Goal: Task Accomplishment & Management: Manage account settings

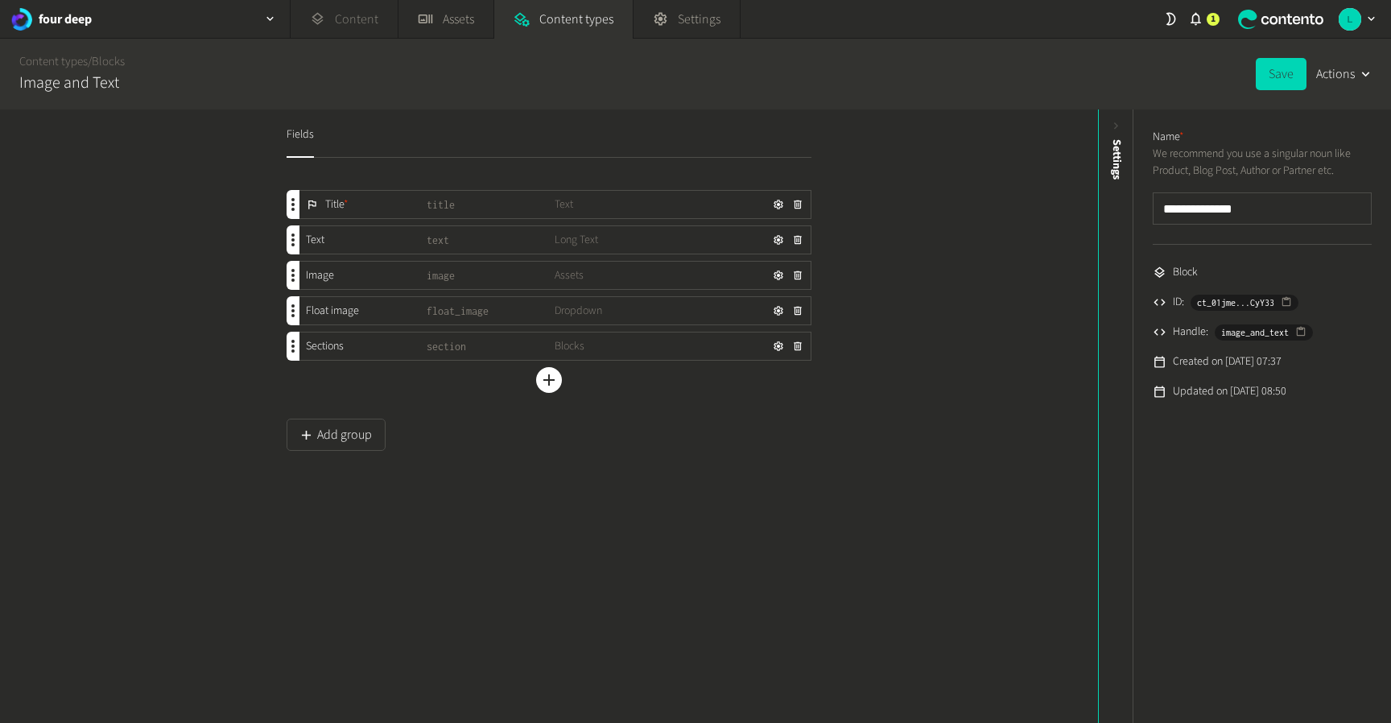
click at [358, 21] on link "Content" at bounding box center [344, 19] width 107 height 39
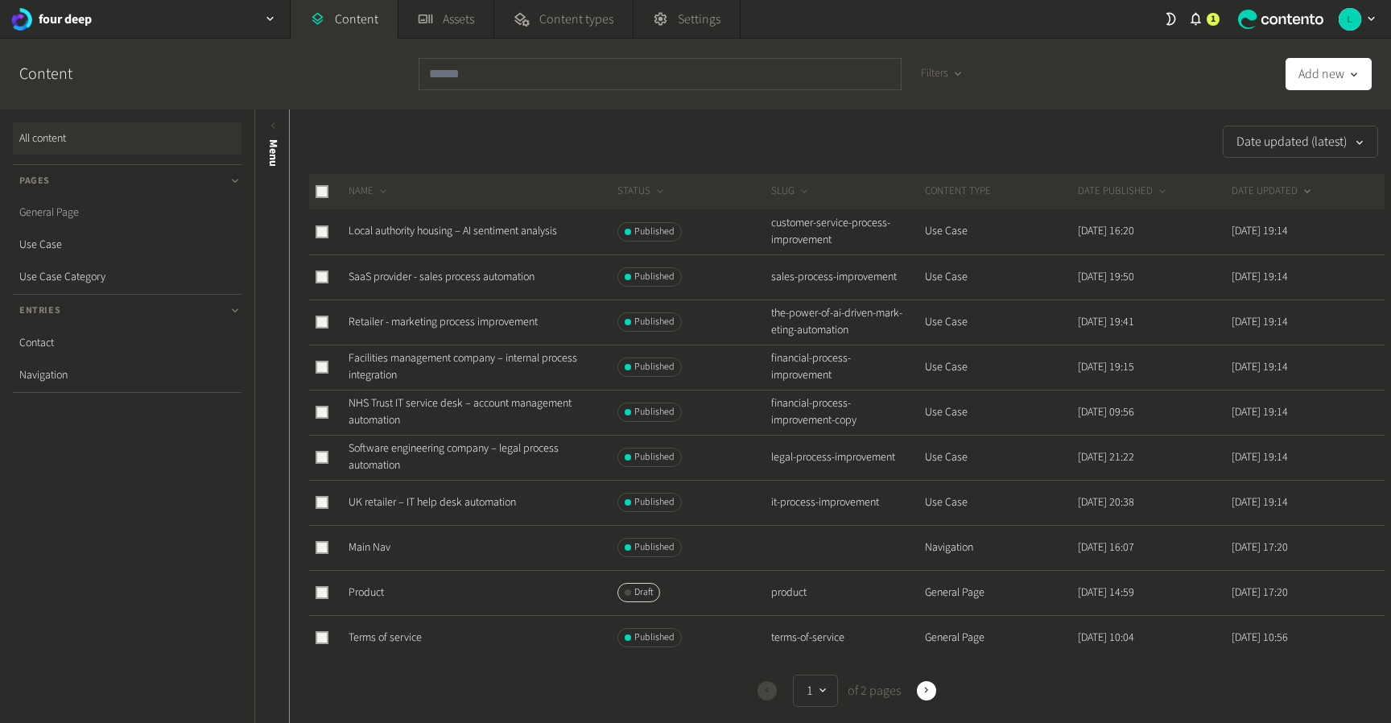
click at [88, 206] on link "General Page" at bounding box center [127, 212] width 229 height 32
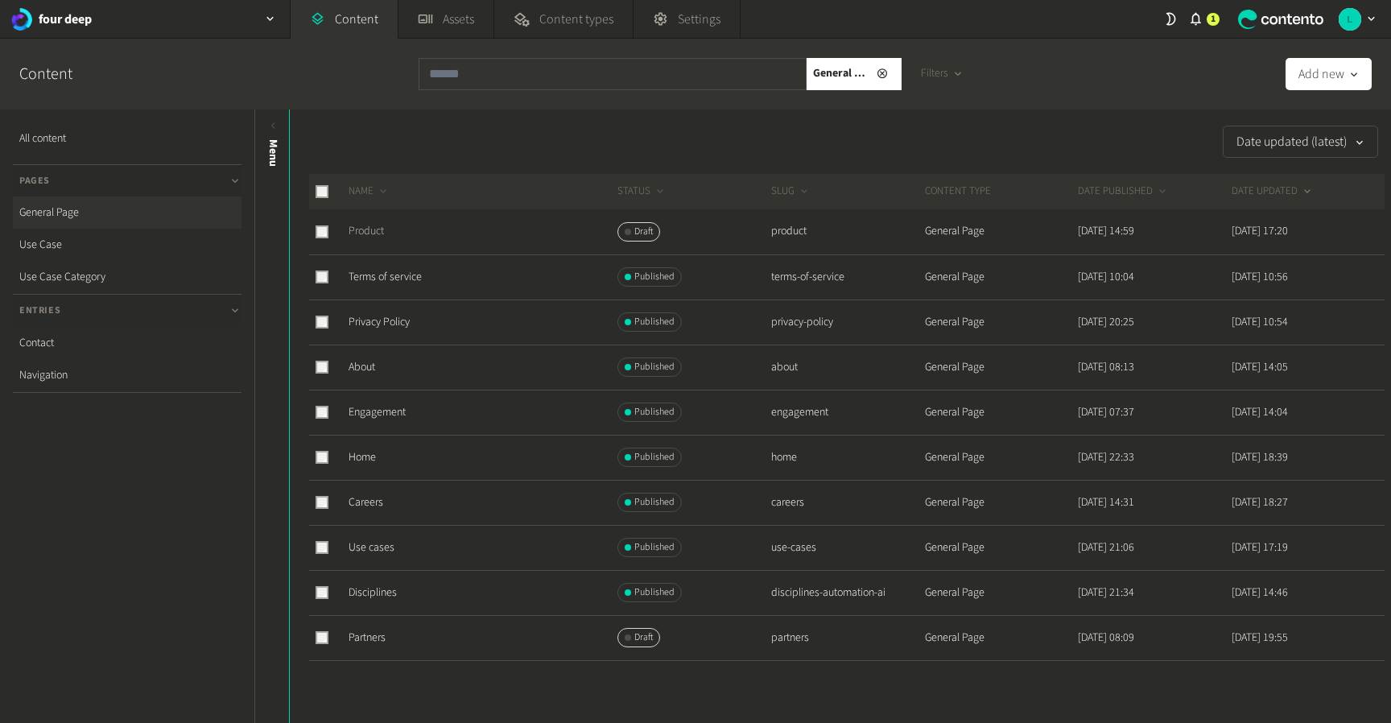
click at [372, 232] on link "Product" at bounding box center [366, 231] width 35 height 16
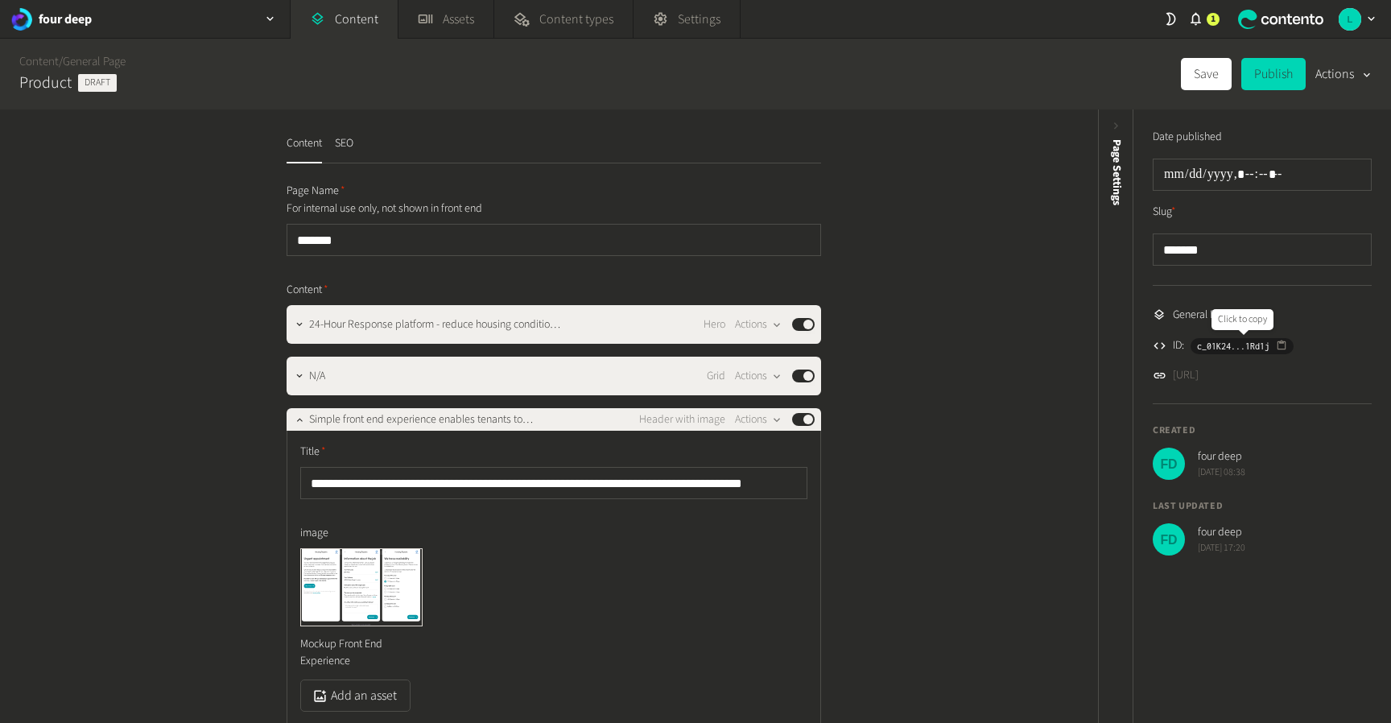
click at [1287, 349] on icon "button" at bounding box center [1281, 345] width 11 height 11
click at [1269, 75] on button "Publish" at bounding box center [1273, 74] width 64 height 32
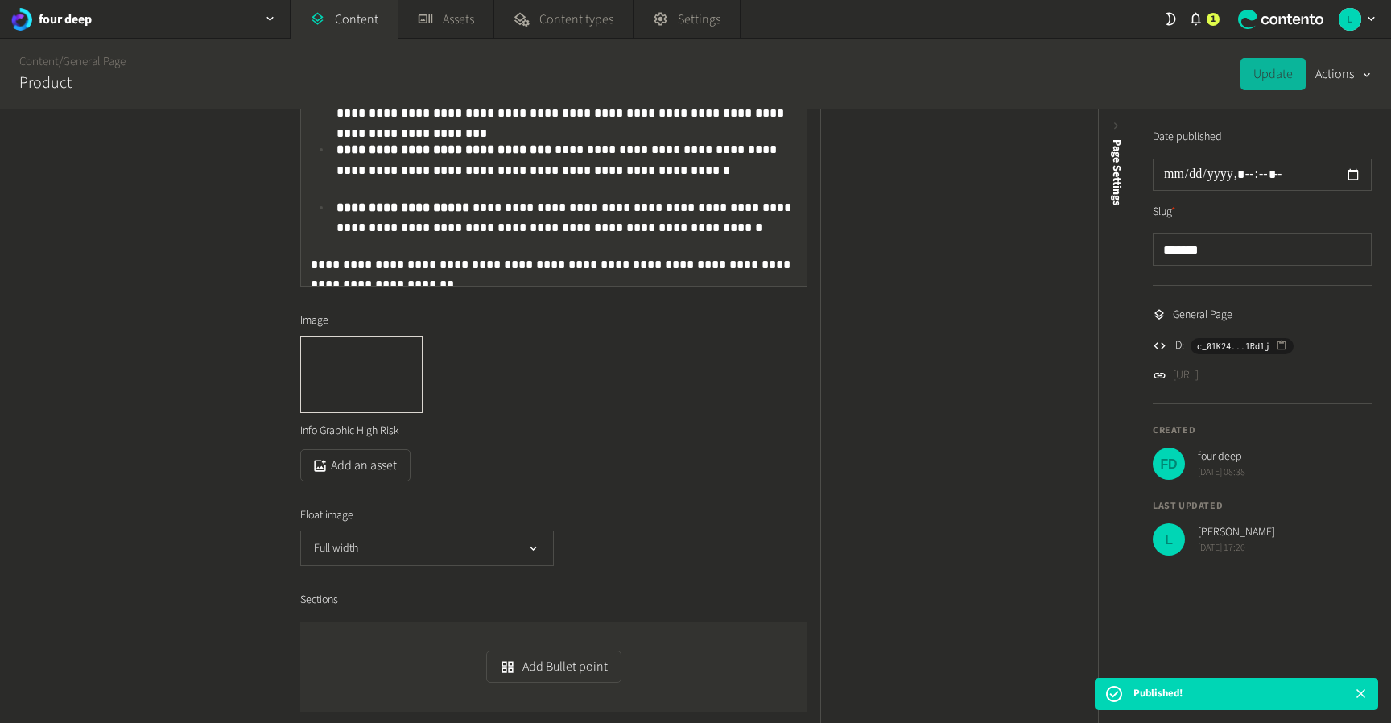
scroll to position [1185, 0]
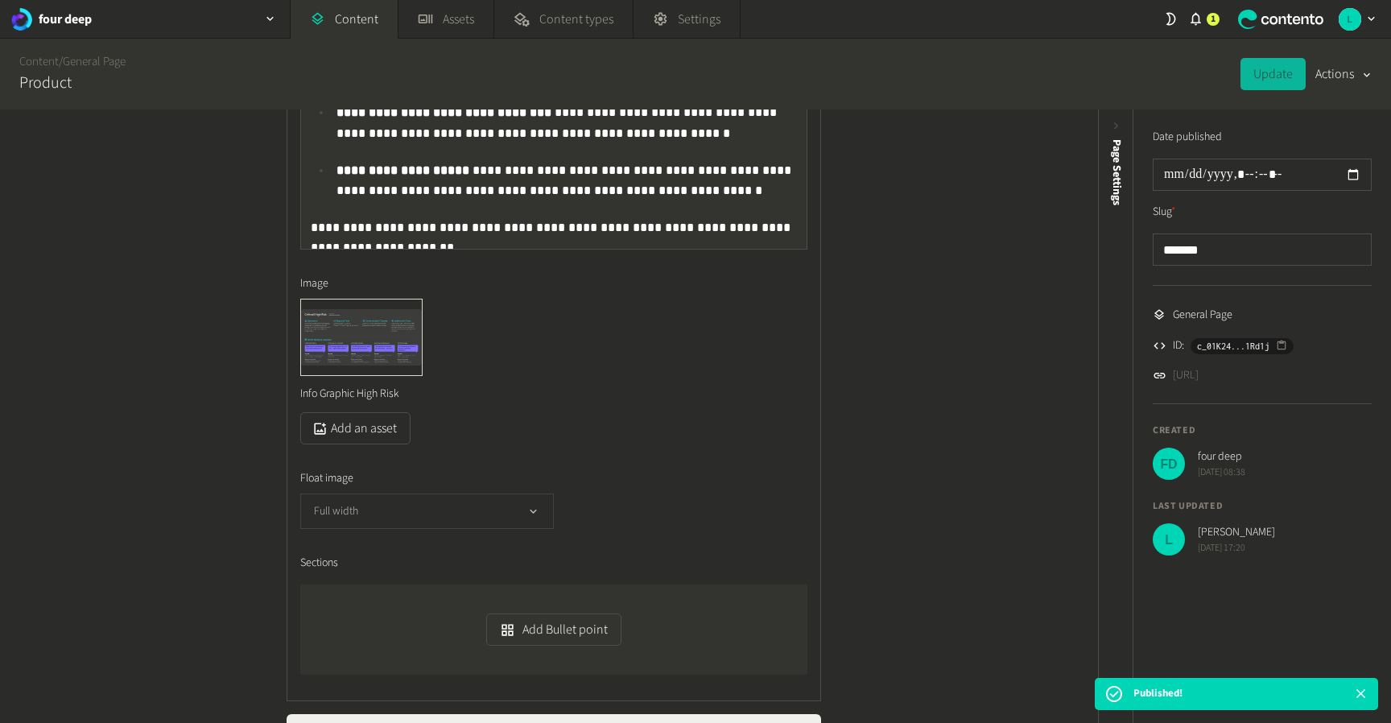
click at [494, 516] on button "Full width" at bounding box center [427, 510] width 254 height 35
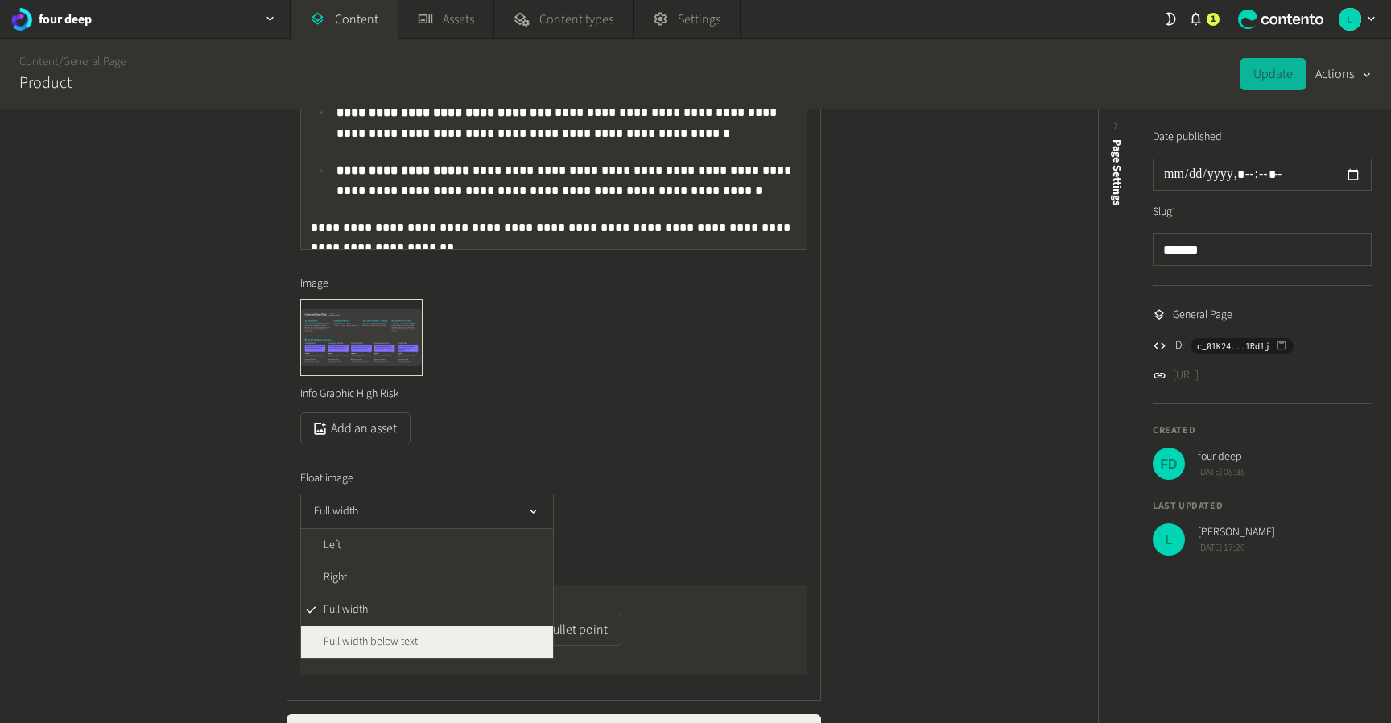
click at [444, 642] on li "Full width below text" at bounding box center [427, 641] width 252 height 32
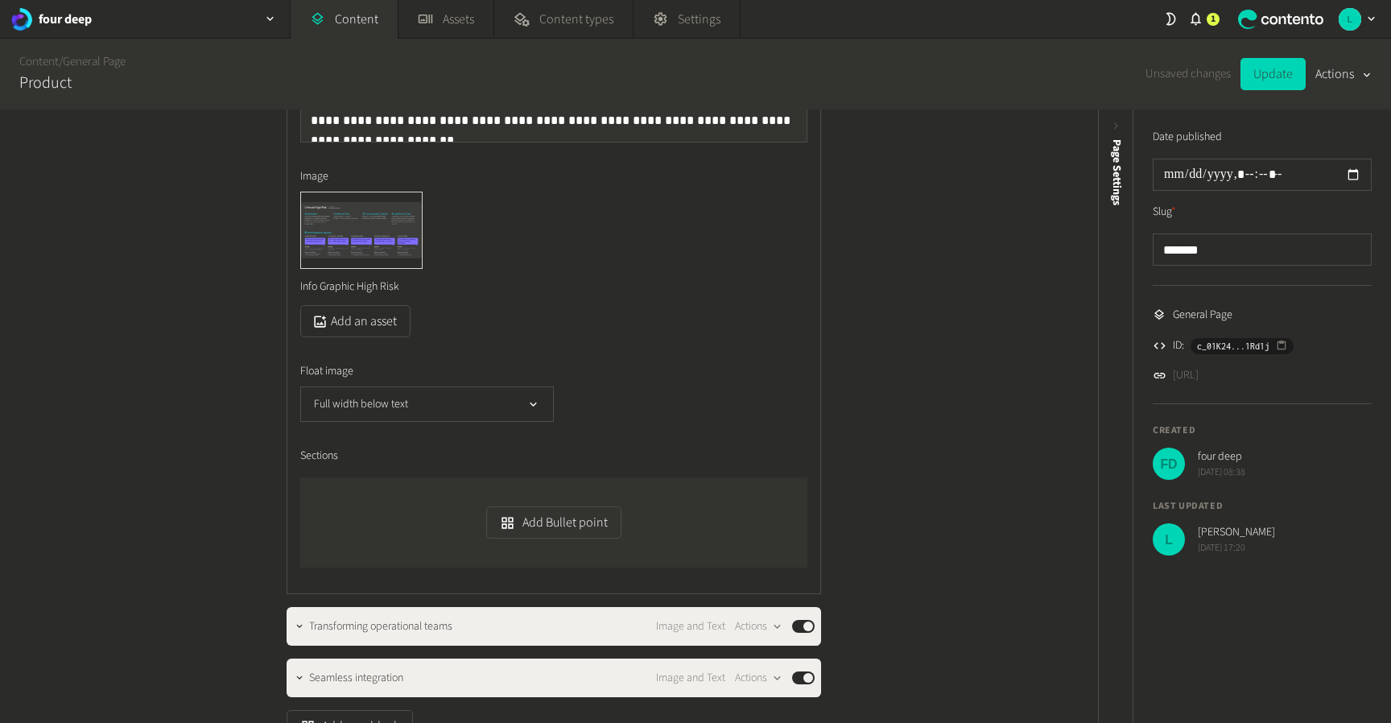
scroll to position [1440, 0]
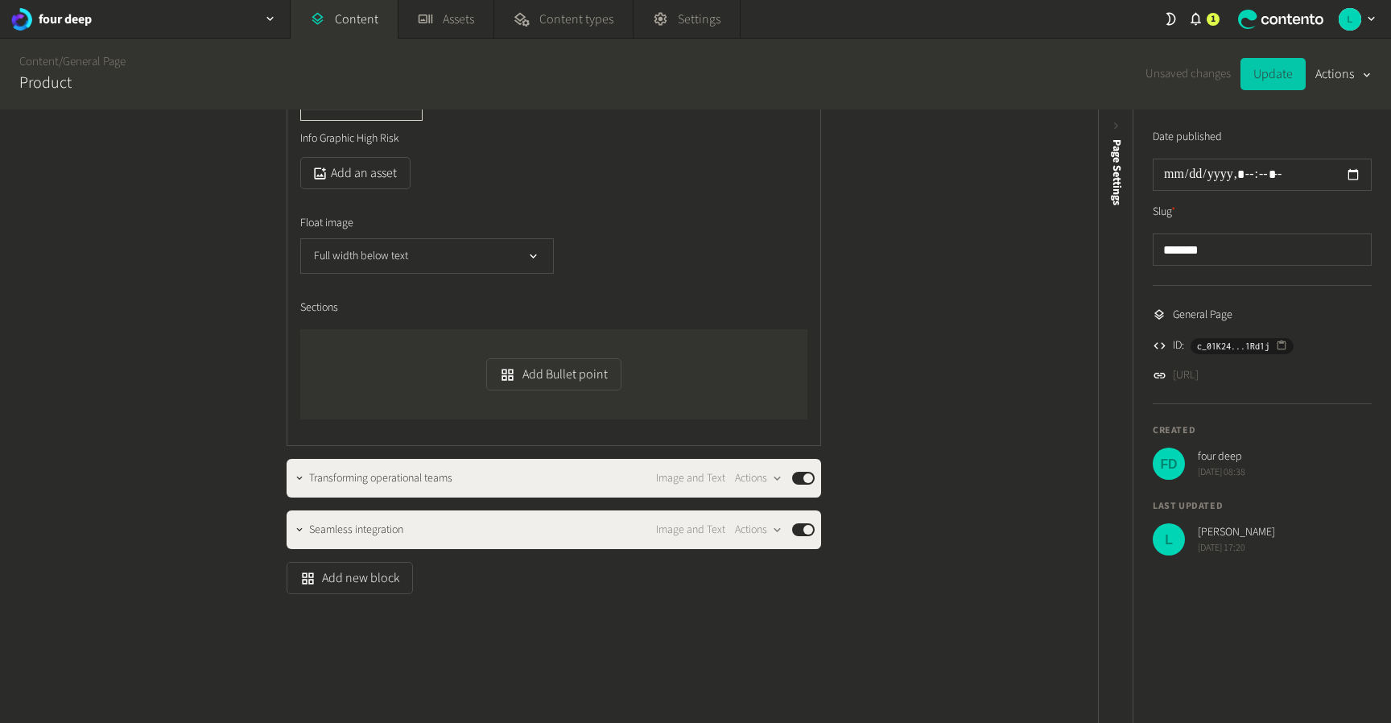
click at [1261, 83] on button "Update" at bounding box center [1272, 74] width 65 height 32
click at [1343, 68] on button "Actions" at bounding box center [1343, 74] width 56 height 32
click at [1330, 142] on button "Set to draft" at bounding box center [1332, 145] width 76 height 30
type input "**********"
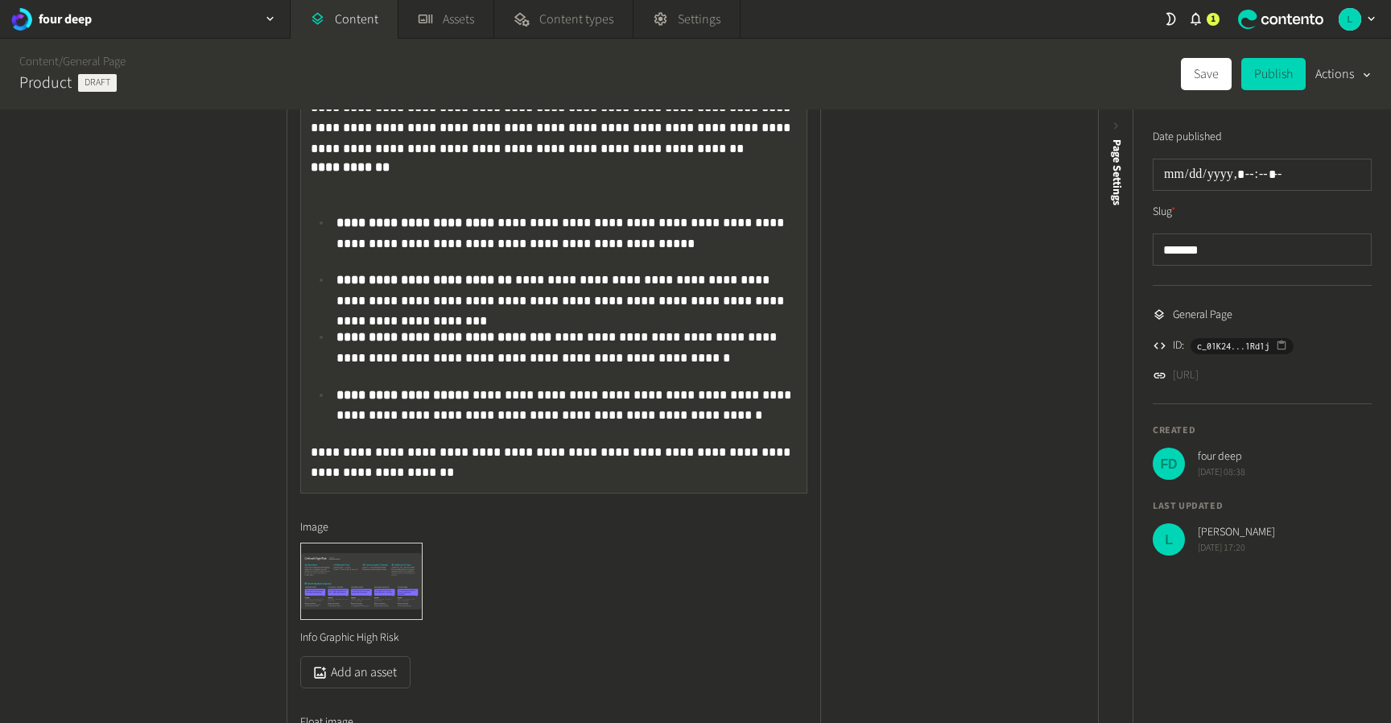
scroll to position [0, 0]
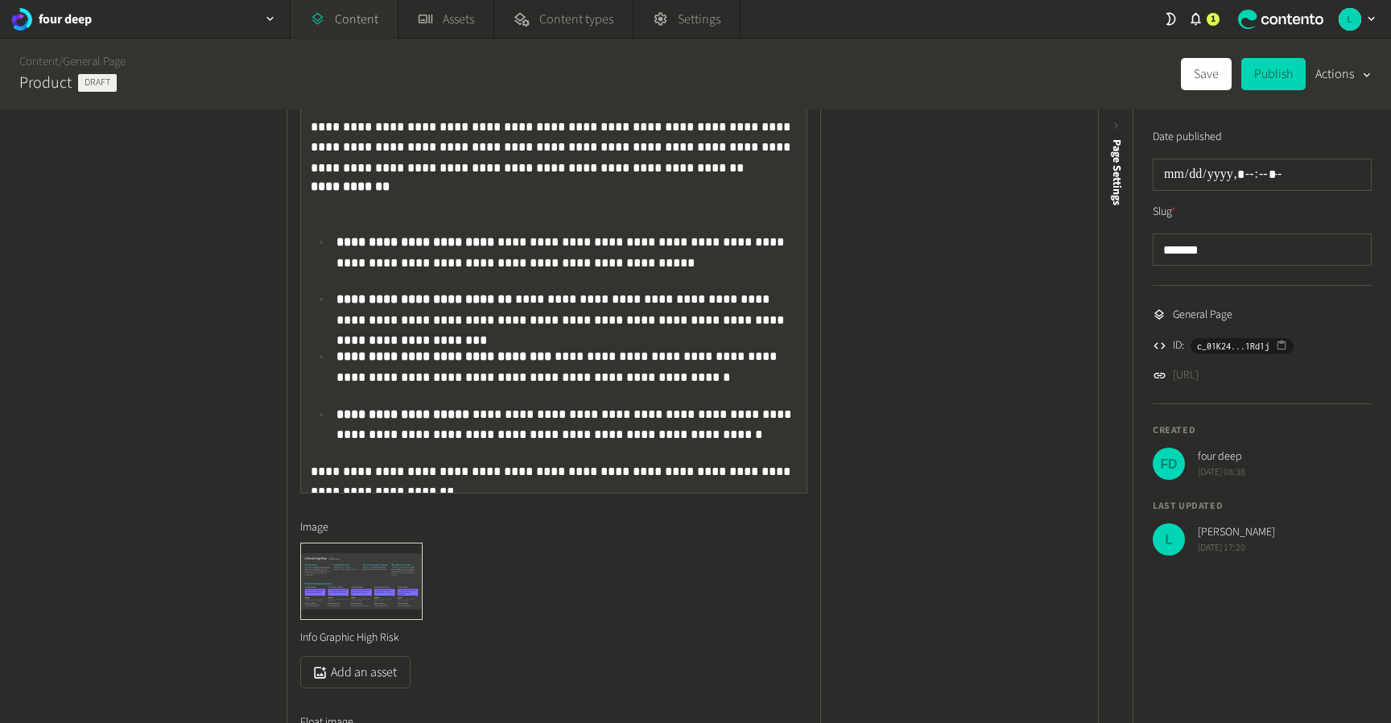
click at [359, 24] on link "Content" at bounding box center [344, 19] width 107 height 39
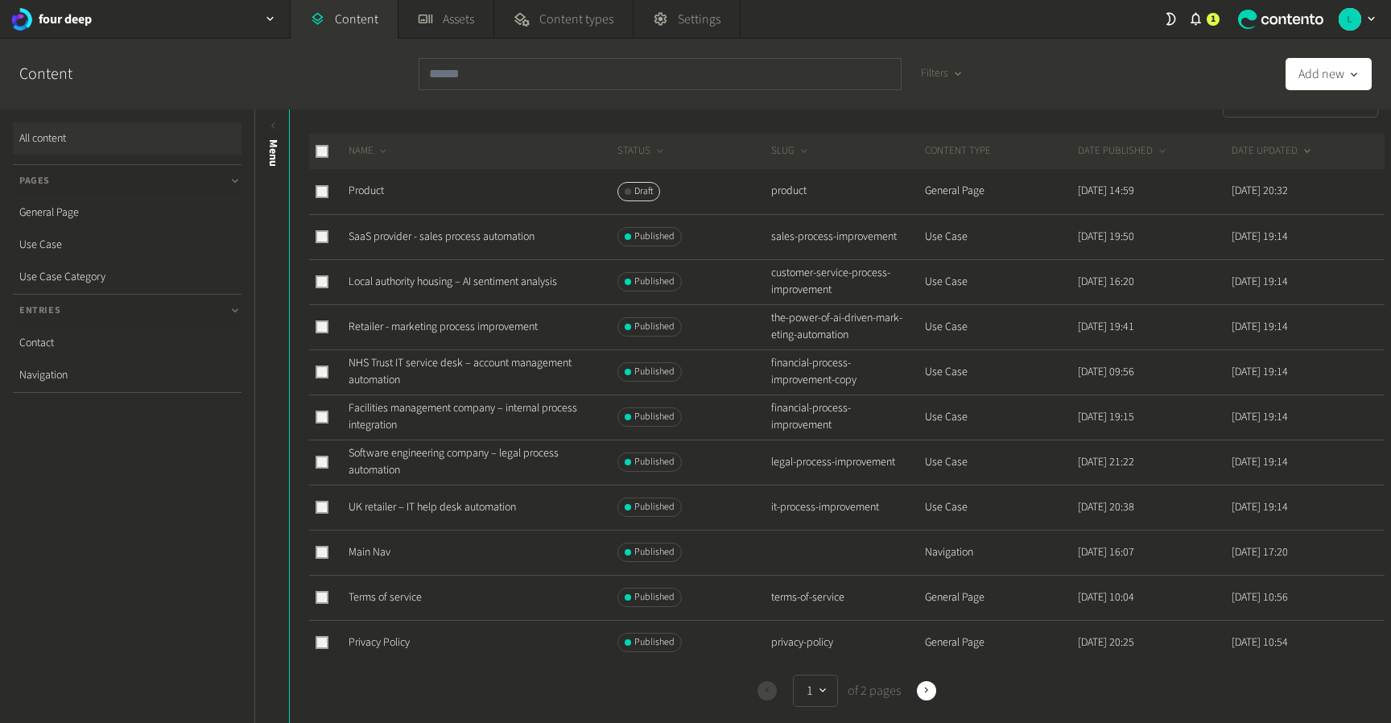
scroll to position [42, 0]
click at [134, 208] on link "General Page" at bounding box center [127, 212] width 229 height 32
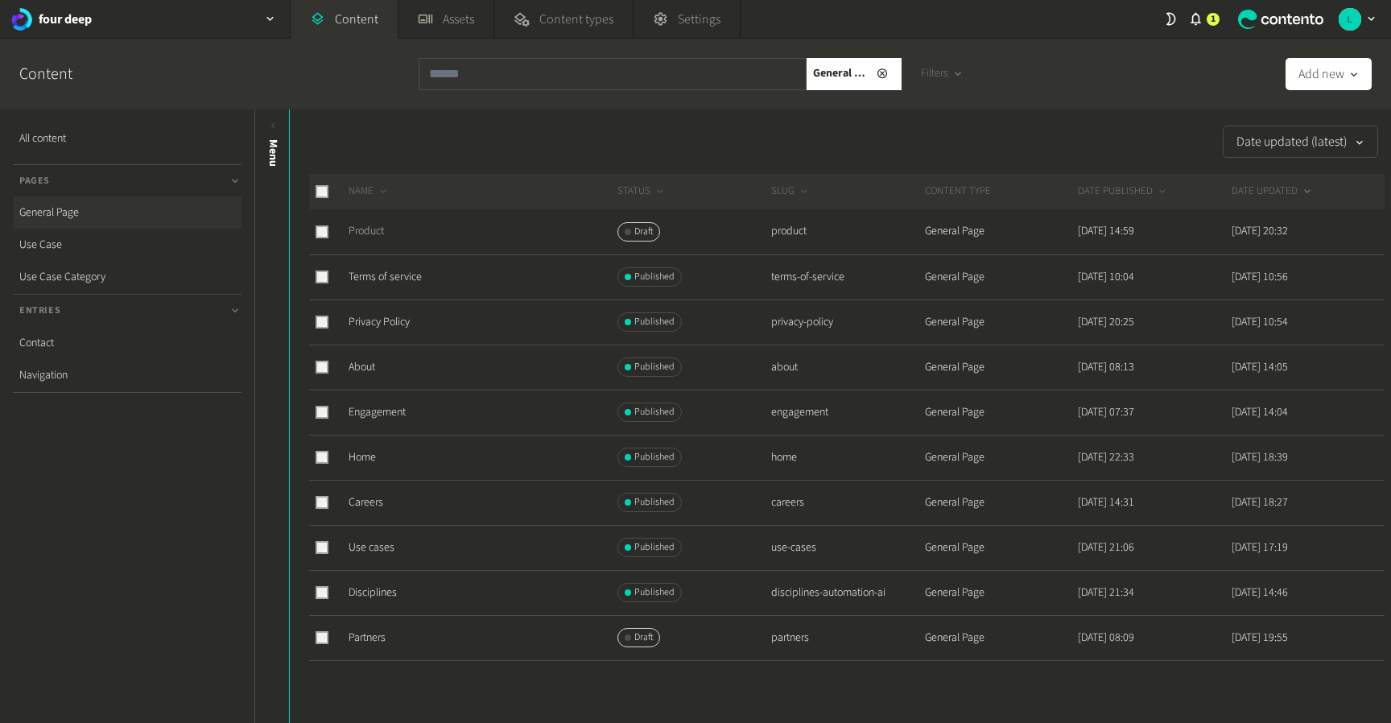
click at [363, 232] on link "Product" at bounding box center [366, 231] width 35 height 16
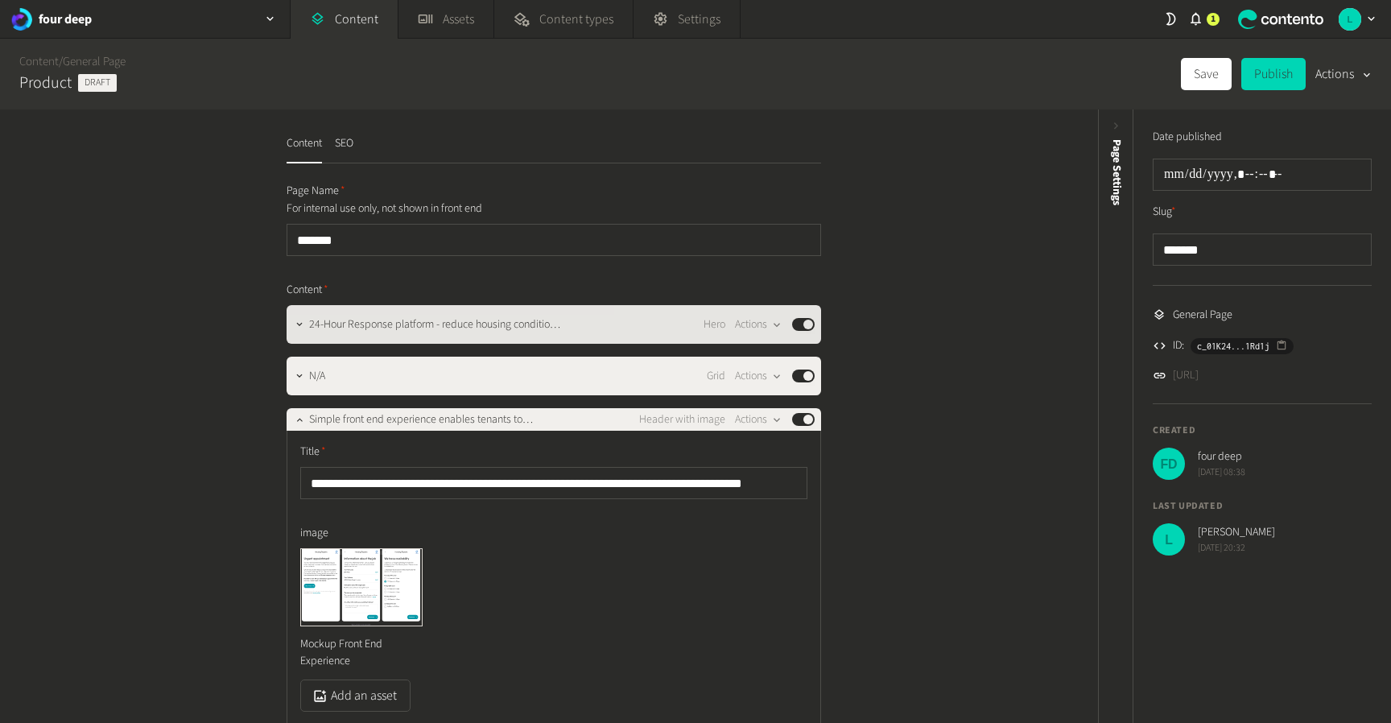
click at [368, 333] on div "24-Hour Response platform - reduce housing condition claims. Hero Actions Publi…" at bounding box center [562, 324] width 506 height 19
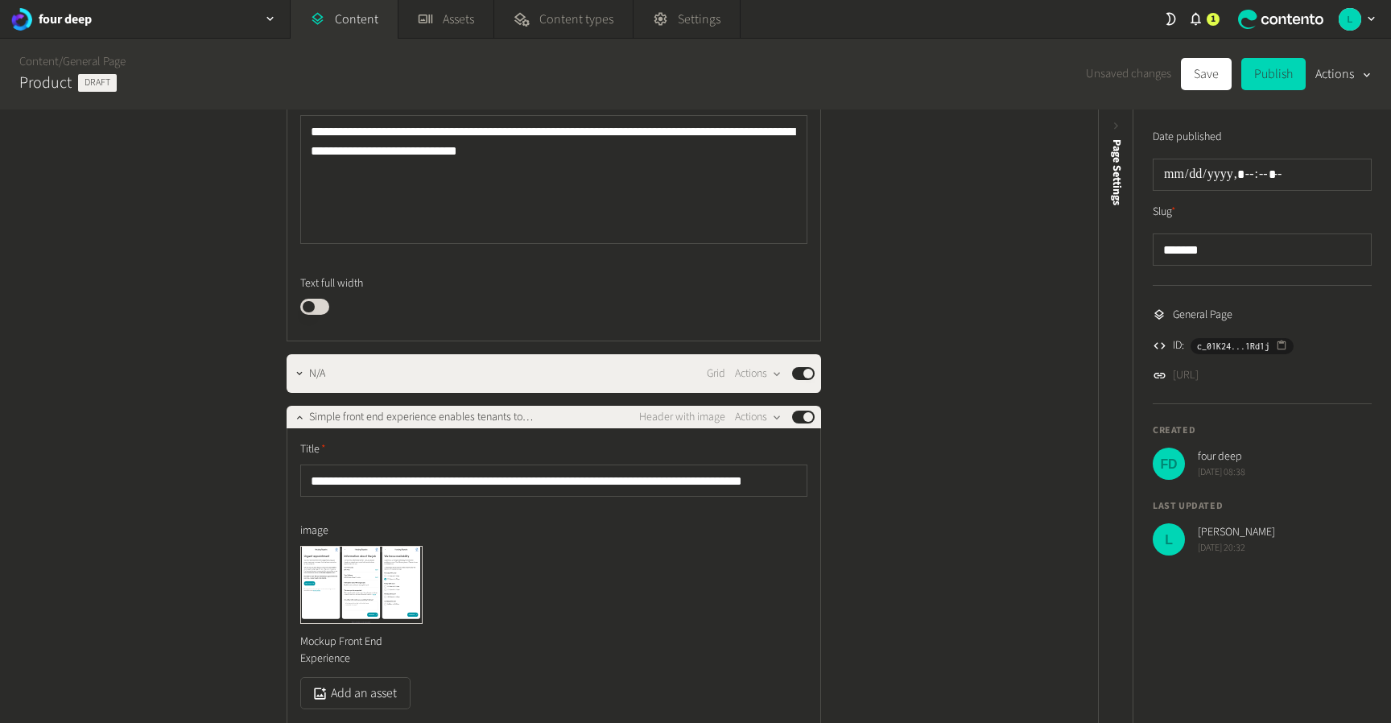
scroll to position [341, 0]
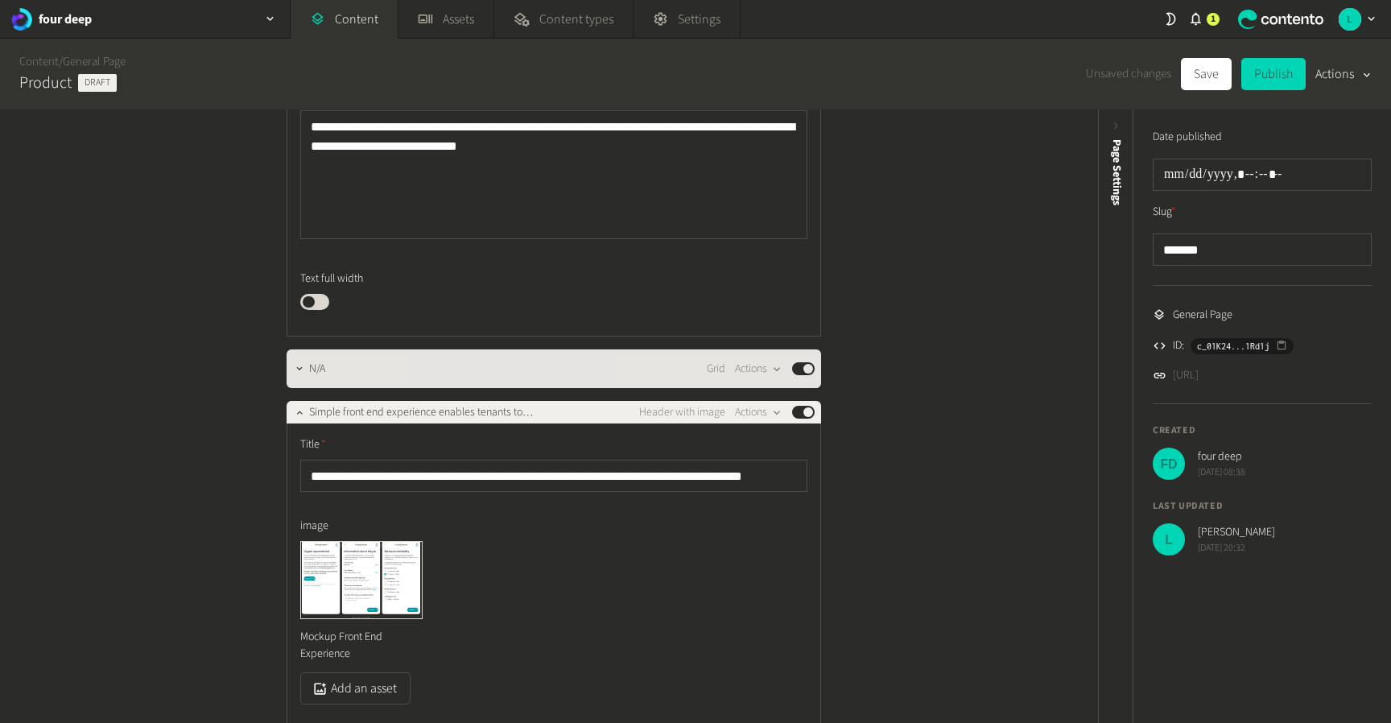
click at [391, 374] on div "N/A Grid Actions Published" at bounding box center [562, 368] width 506 height 19
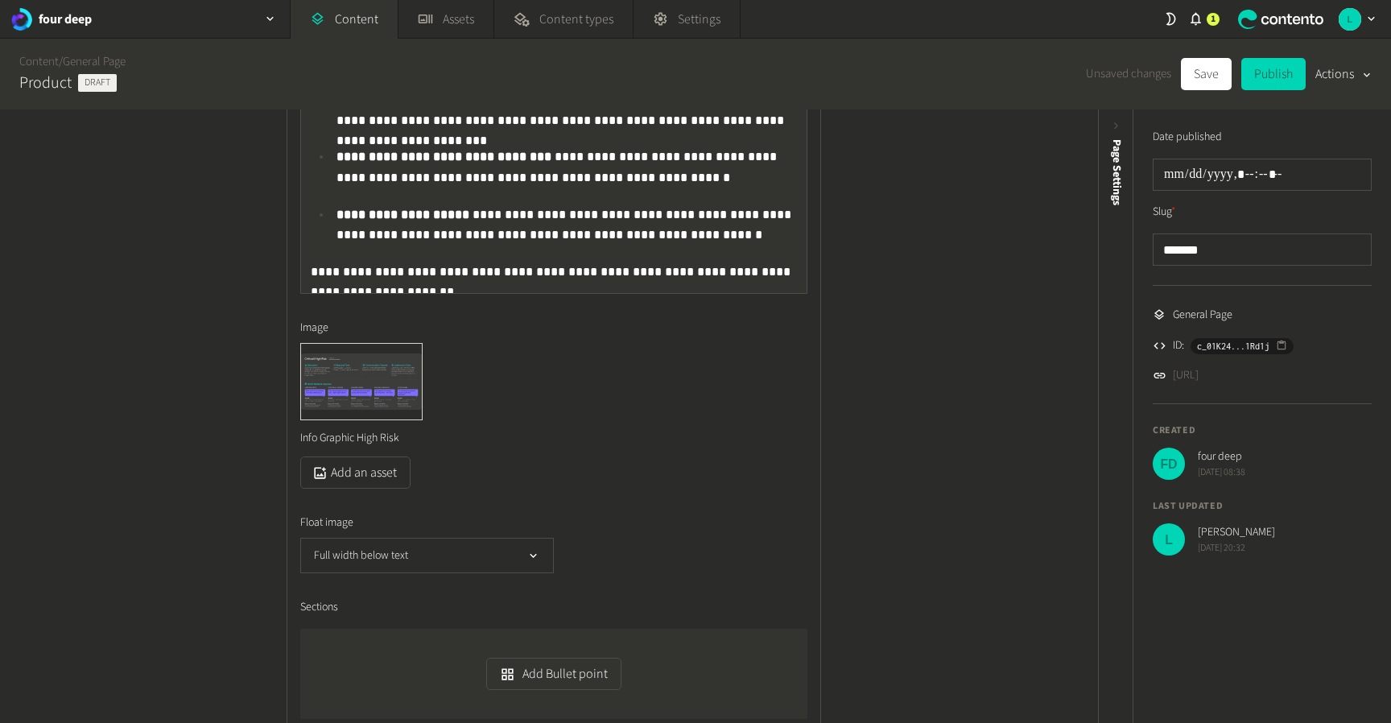
scroll to position [2768, 0]
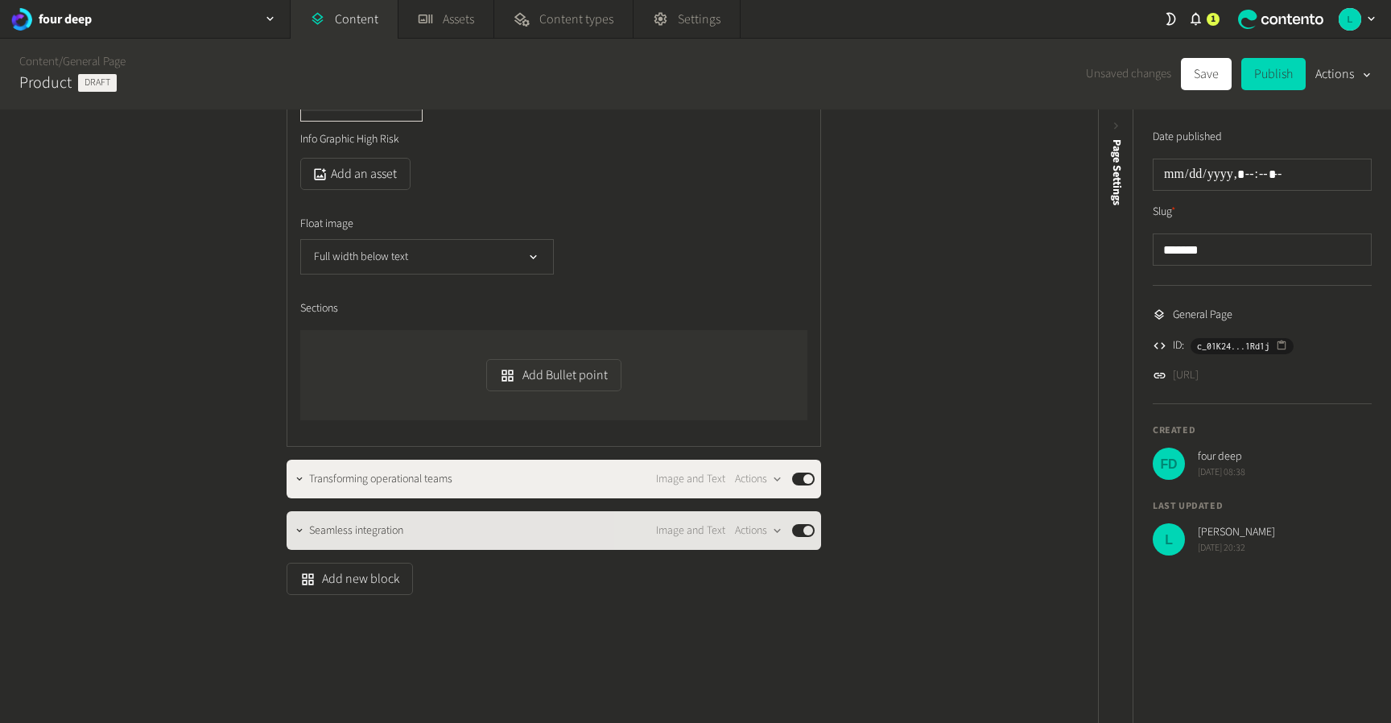
click at [332, 535] on span "Seamless integration" at bounding box center [356, 530] width 94 height 17
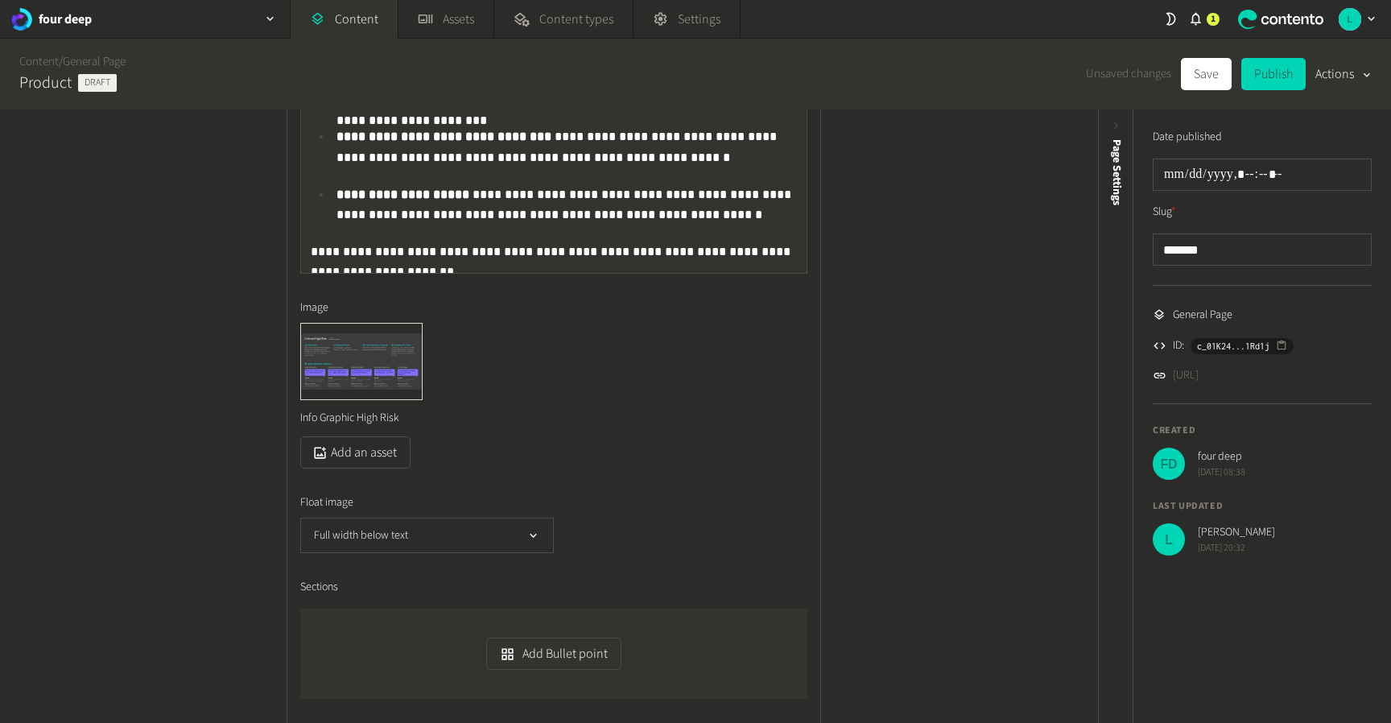
scroll to position [2498, 0]
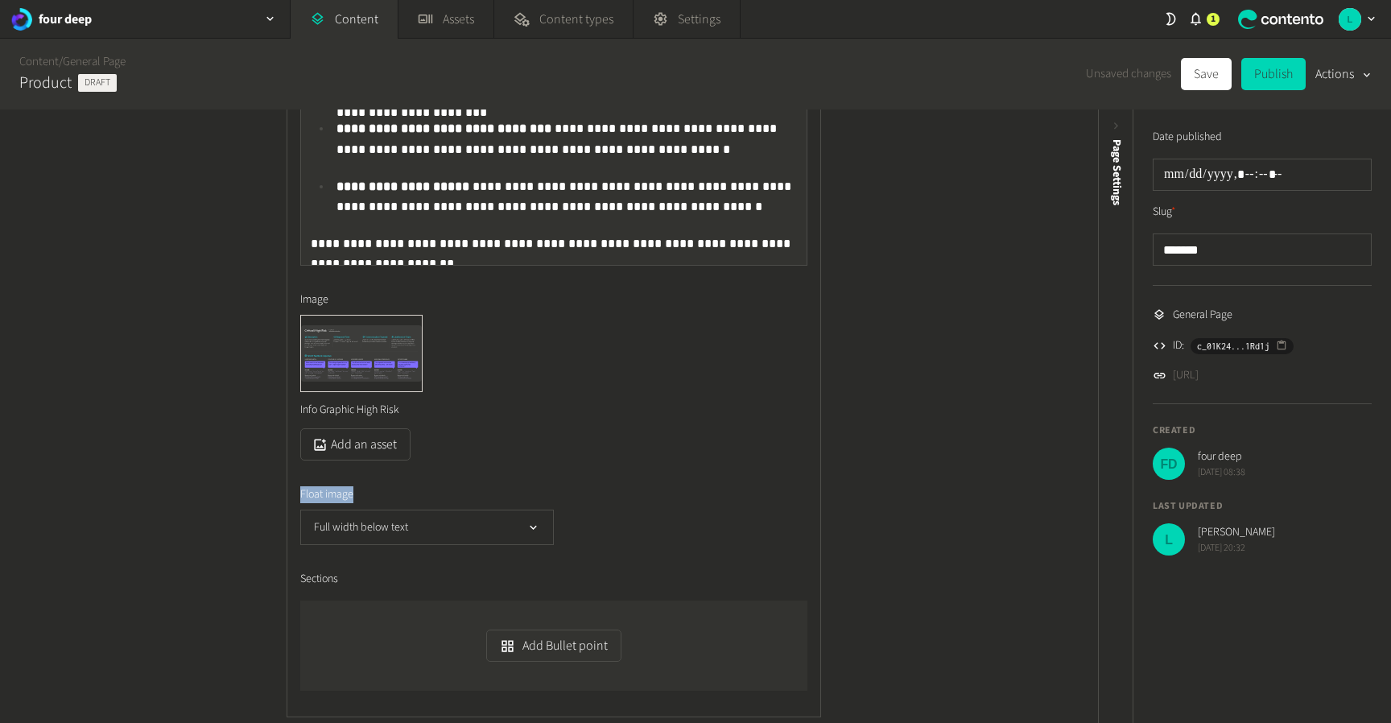
drag, startPoint x: 373, startPoint y: 493, endPoint x: 291, endPoint y: 493, distance: 81.3
click at [291, 493] on div "**********" at bounding box center [554, 161] width 534 height 1112
copy span "Float image"
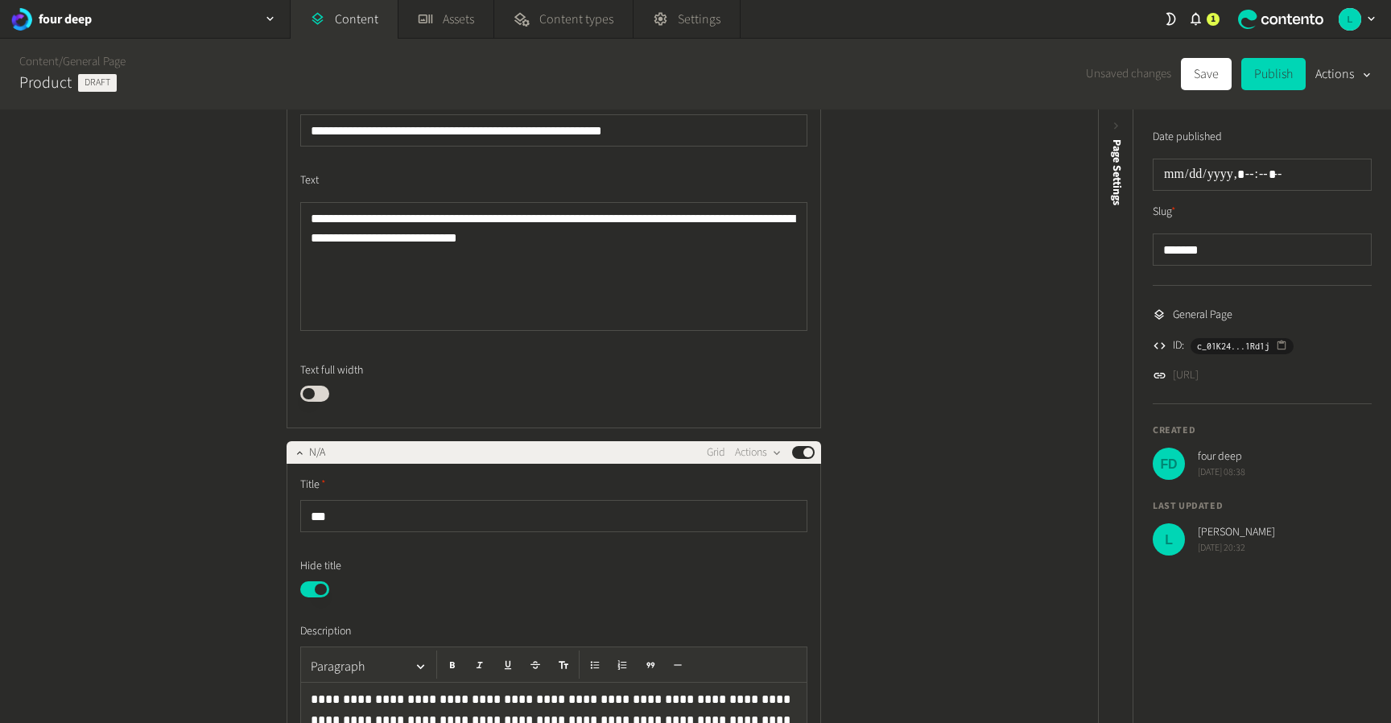
scroll to position [241, 0]
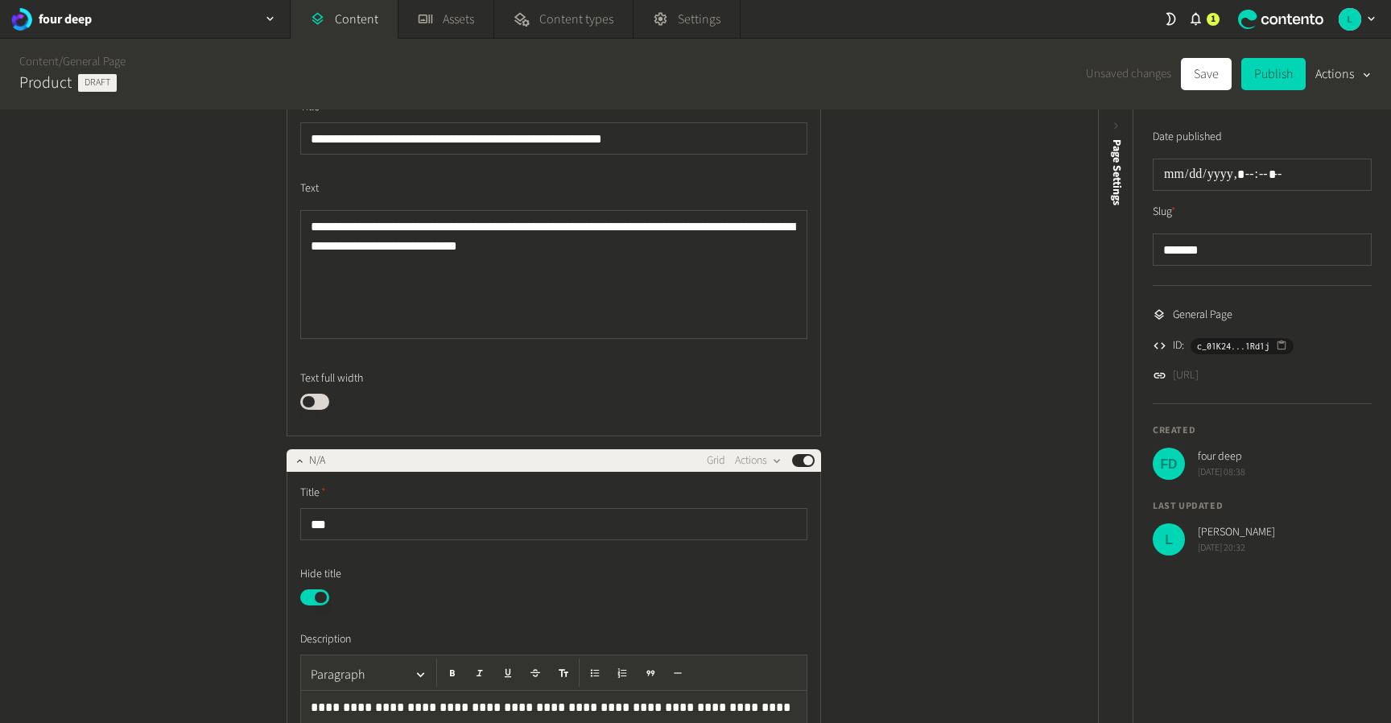
click at [205, 344] on div "**********" at bounding box center [549, 415] width 1098 height 613
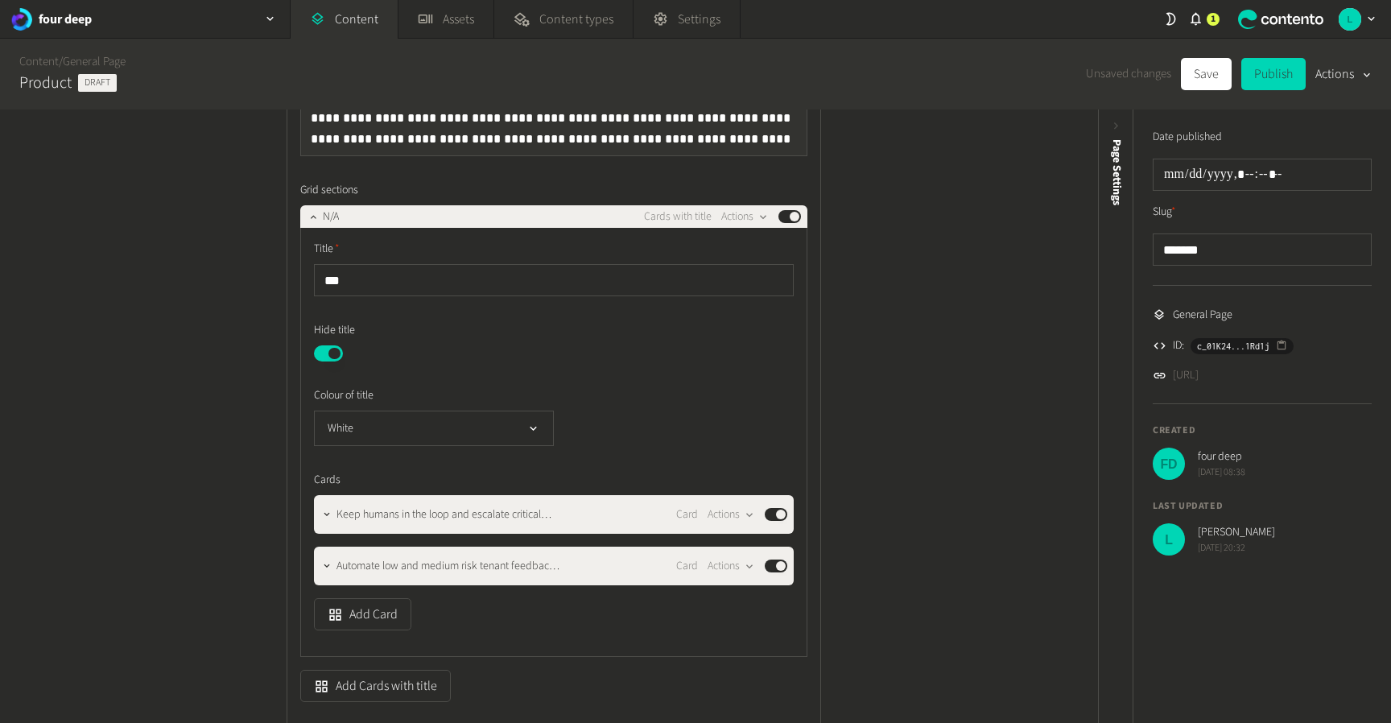
scroll to position [998, 0]
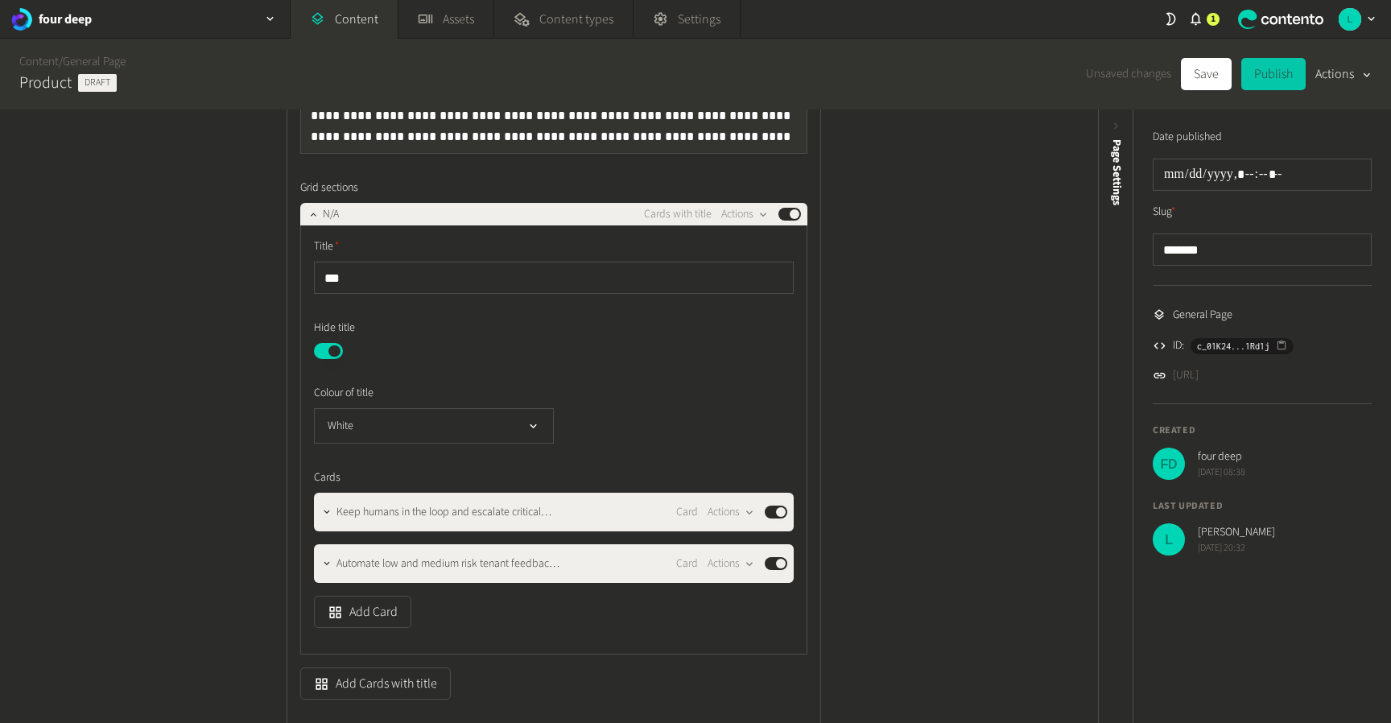
click at [1269, 80] on button "Publish" at bounding box center [1273, 74] width 64 height 32
click at [1339, 72] on button "Actions" at bounding box center [1343, 74] width 56 height 32
click at [1332, 149] on button "Set to draft" at bounding box center [1332, 145] width 76 height 30
type input "**********"
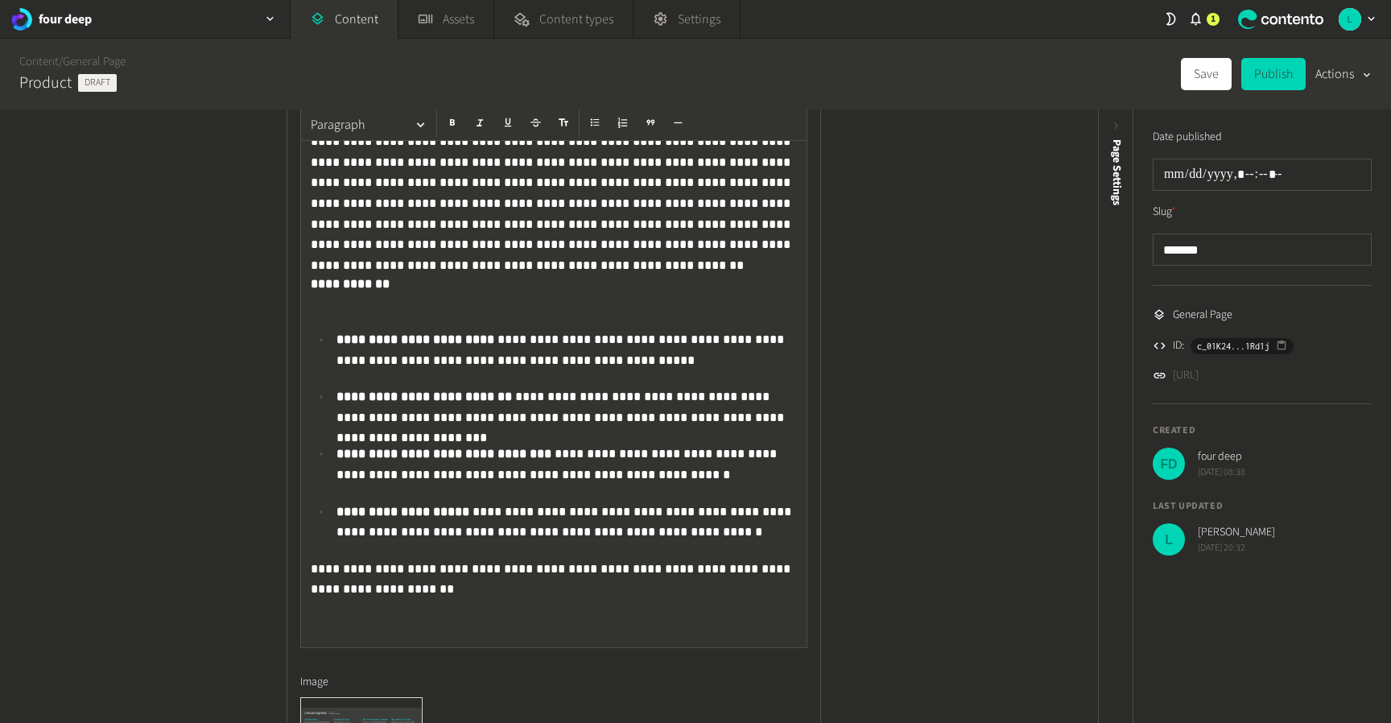
scroll to position [2115, 0]
click at [355, 314] on div "**********" at bounding box center [554, 366] width 506 height 563
click at [346, 300] on h4 "**********" at bounding box center [554, 294] width 486 height 39
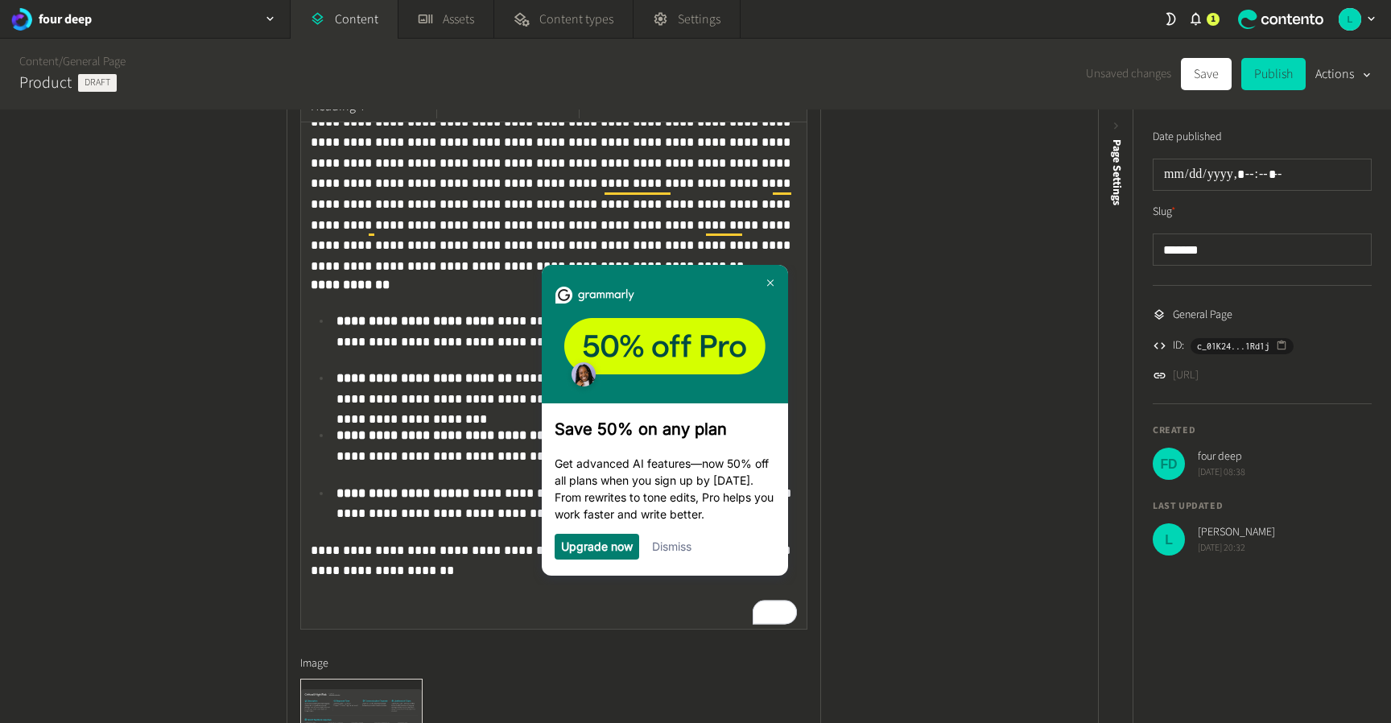
scroll to position [0, 0]
click at [770, 282] on img at bounding box center [770, 282] width 6 height 7
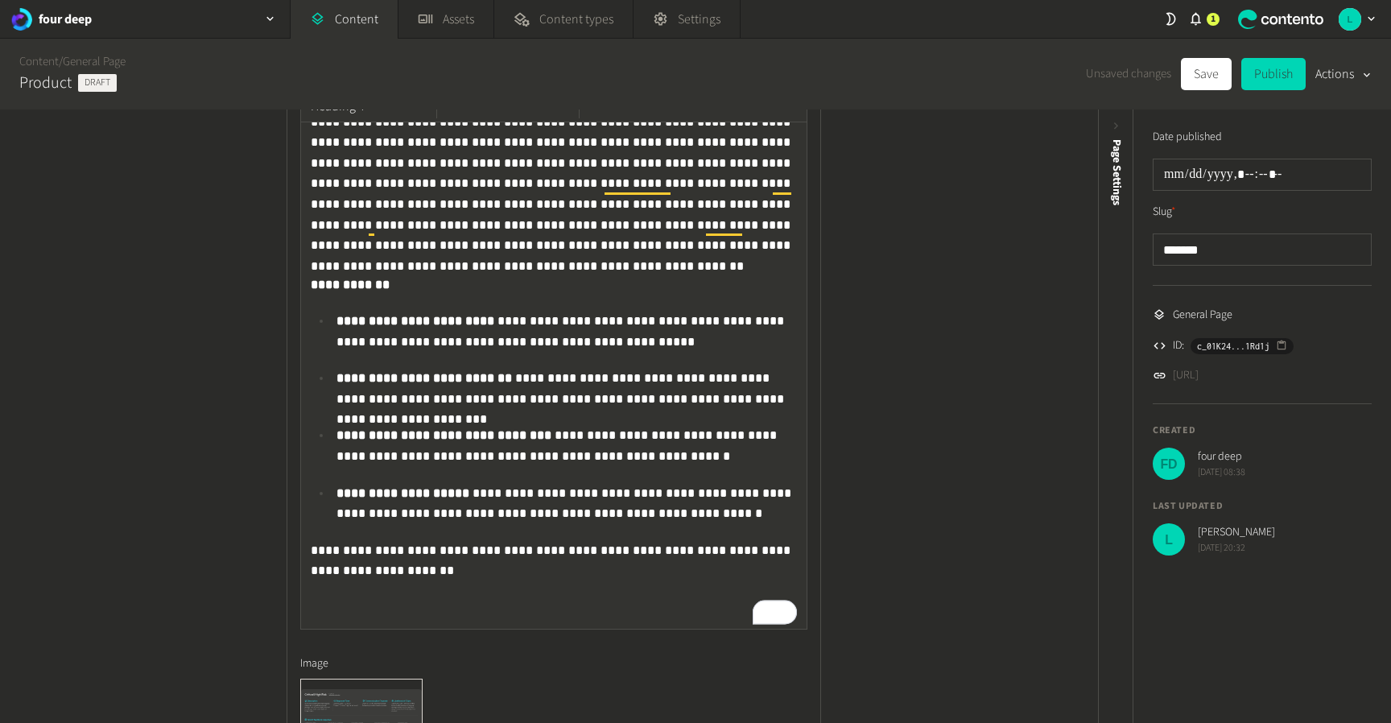
scroll to position [38, 0]
click at [1205, 83] on button "Save" at bounding box center [1206, 74] width 51 height 32
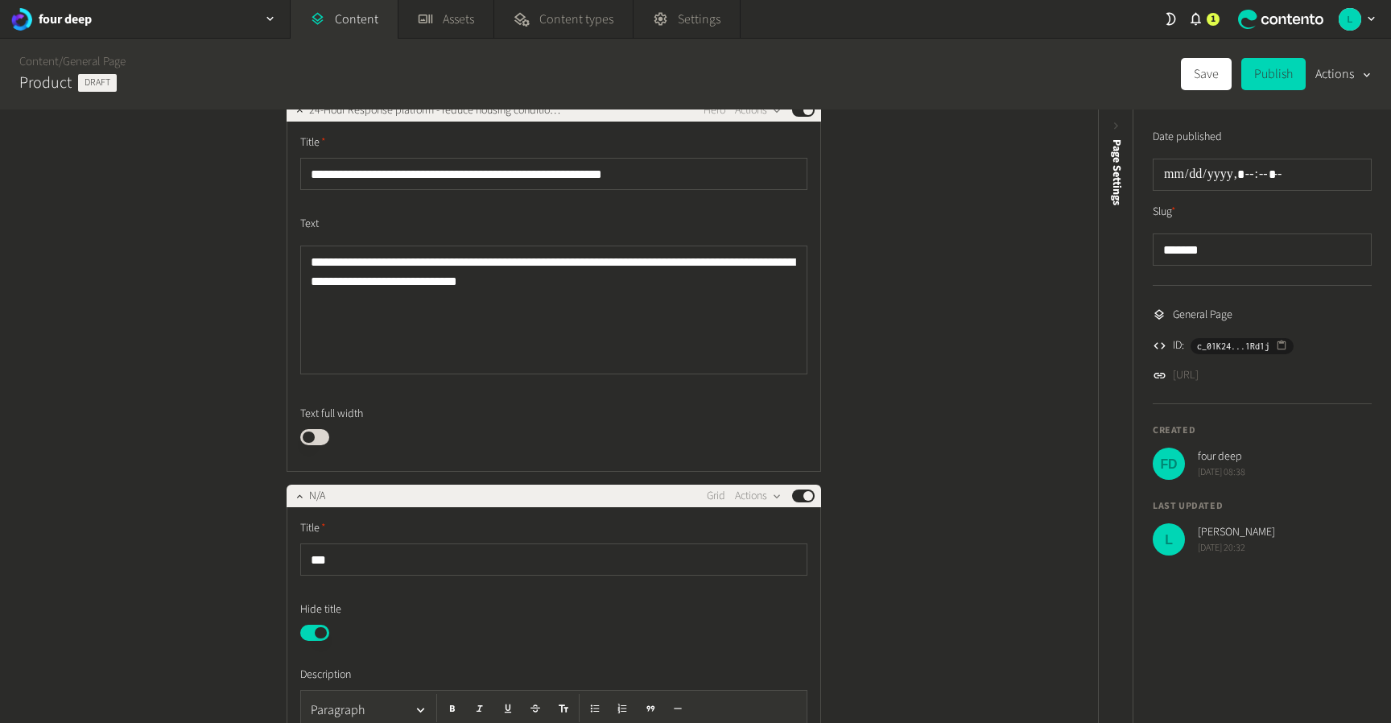
scroll to position [0, 0]
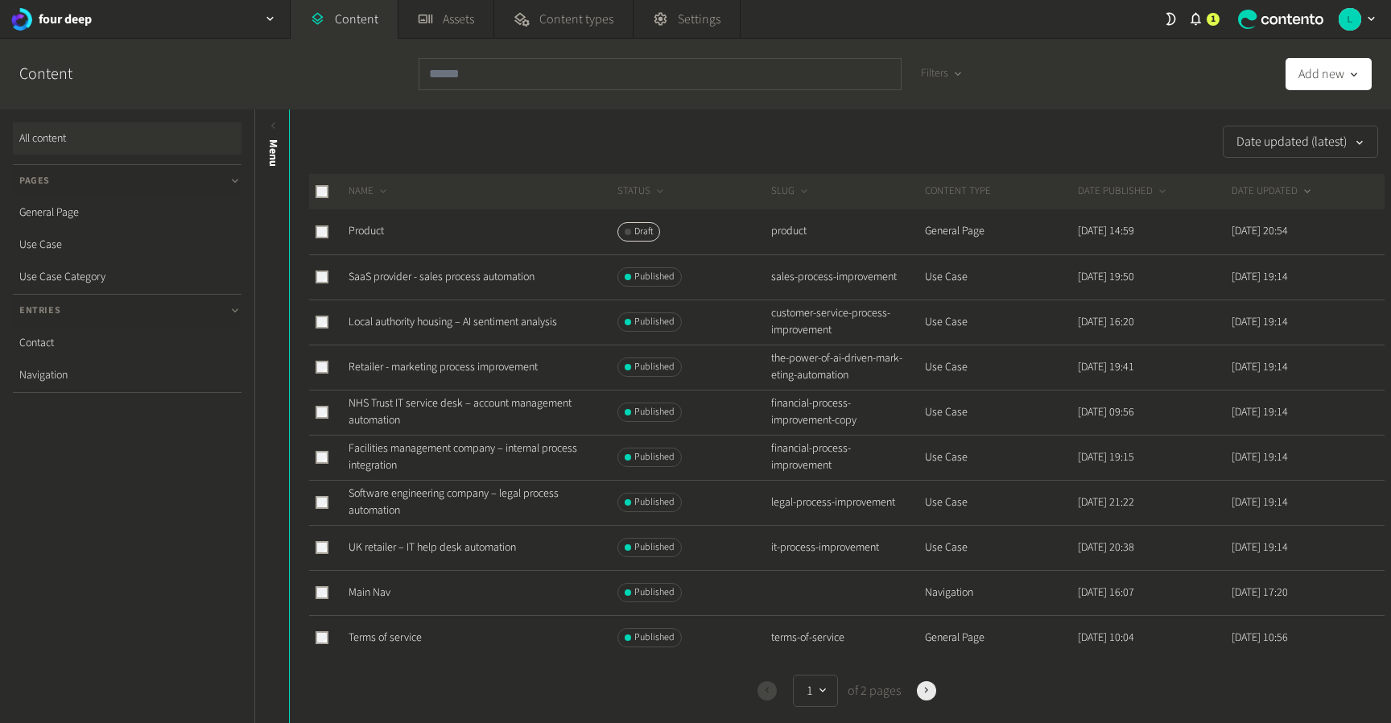
click at [922, 690] on icon "button" at bounding box center [926, 690] width 11 height 11
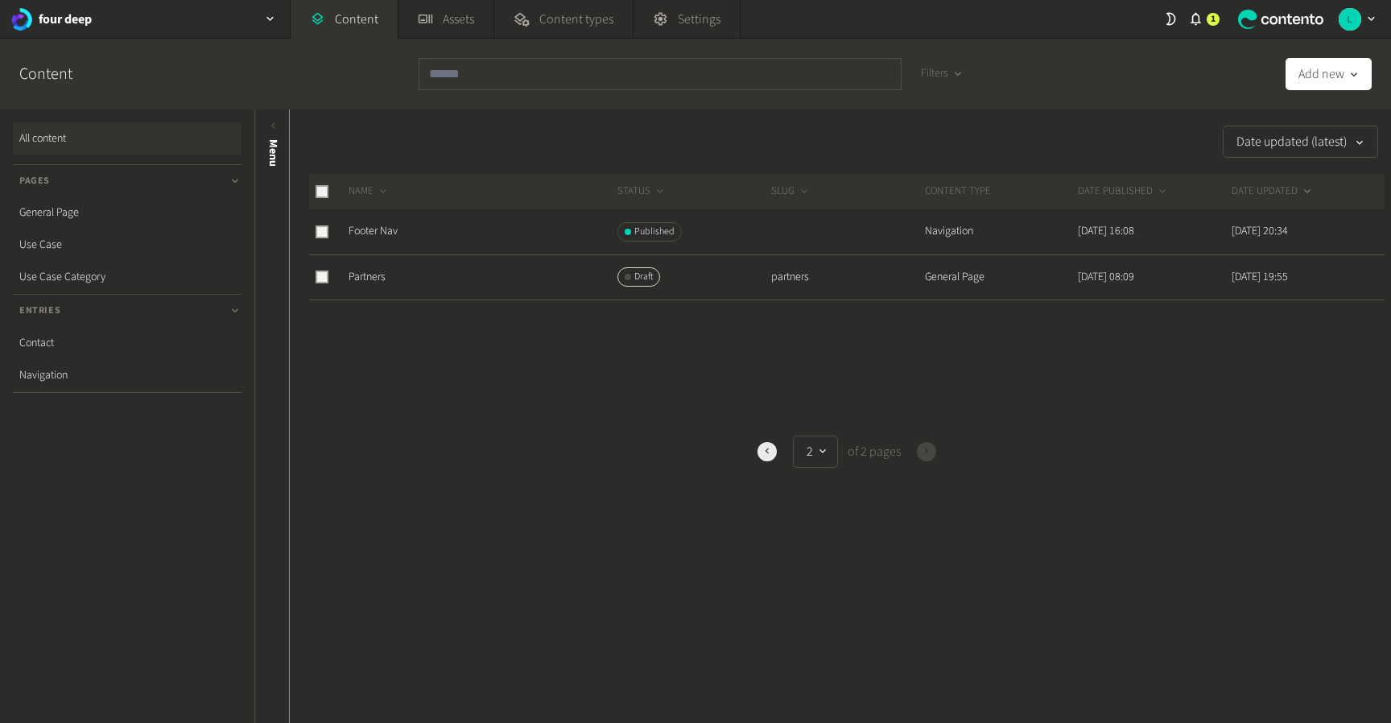
click at [765, 453] on icon "button" at bounding box center [766, 450] width 11 height 11
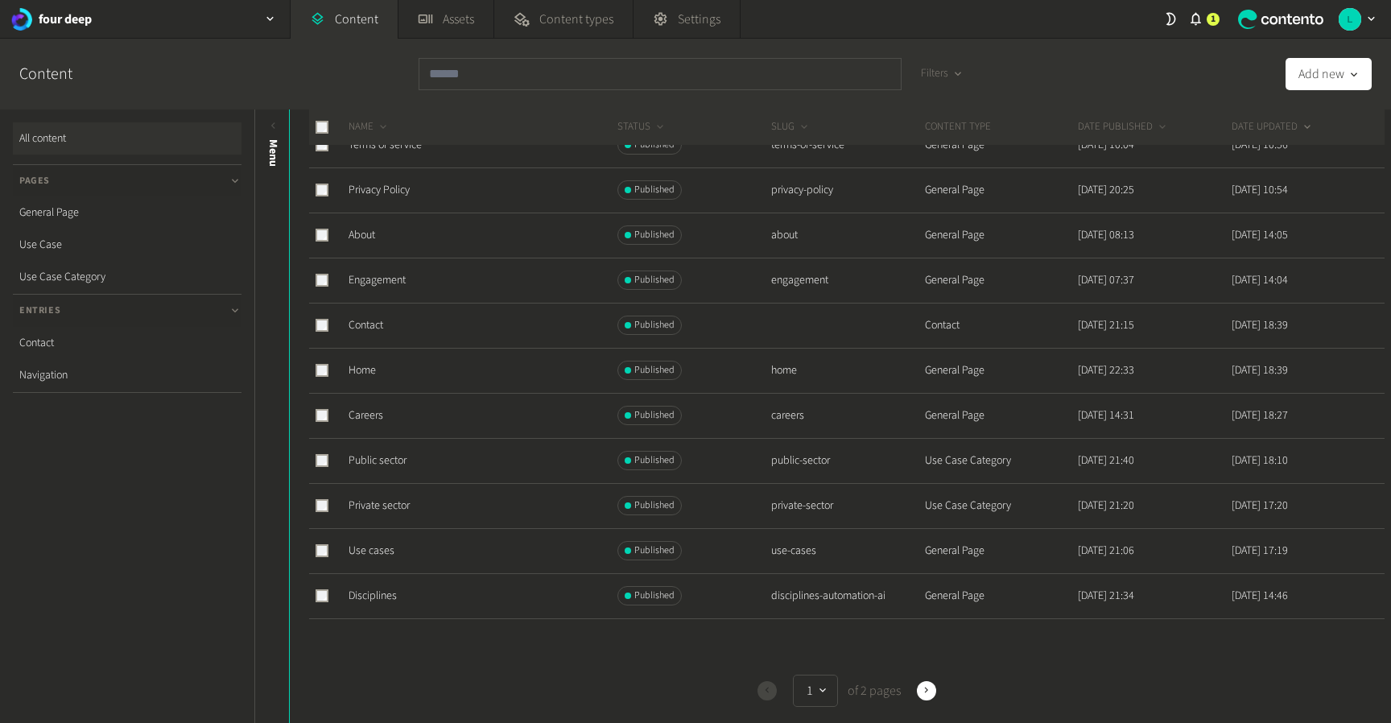
scroll to position [572, 0]
